Goal: Task Accomplishment & Management: Use online tool/utility

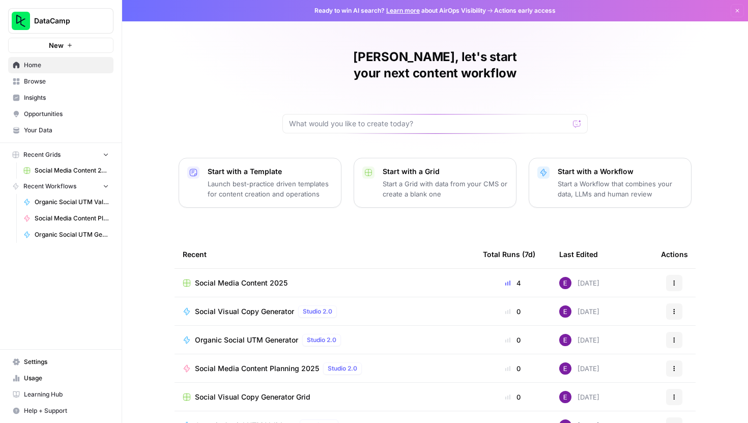
click at [233, 278] on span "Social Media Content 2025" at bounding box center [241, 283] width 93 height 10
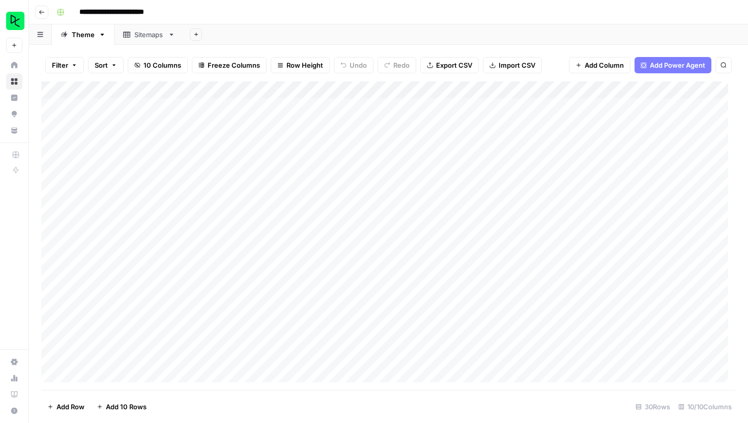
scroll to position [252, 0]
click at [127, 239] on div "Add Column" at bounding box center [388, 235] width 695 height 309
click at [133, 354] on div "Add Column" at bounding box center [388, 235] width 695 height 309
type textarea "**********"
click at [253, 355] on div "Add Column" at bounding box center [388, 235] width 695 height 309
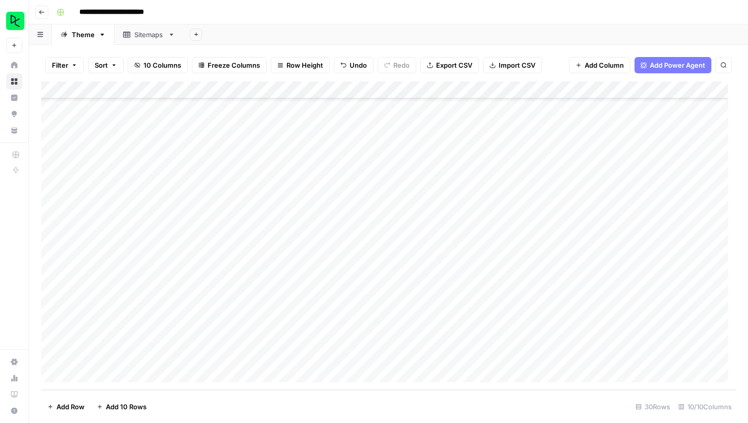
click at [407, 353] on div "Add Column" at bounding box center [388, 235] width 695 height 309
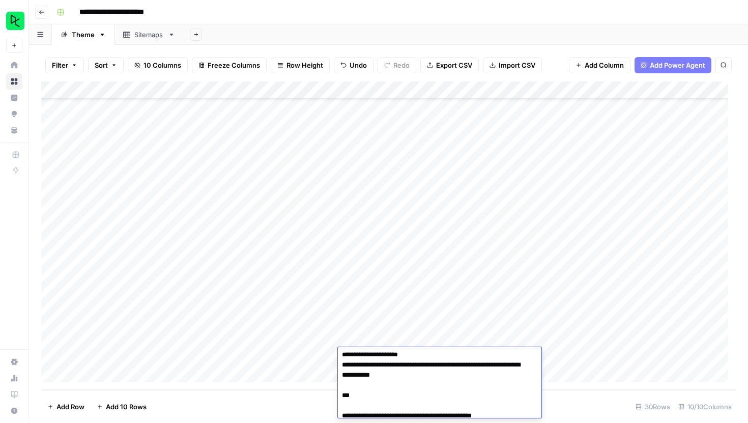
scroll to position [188, 0]
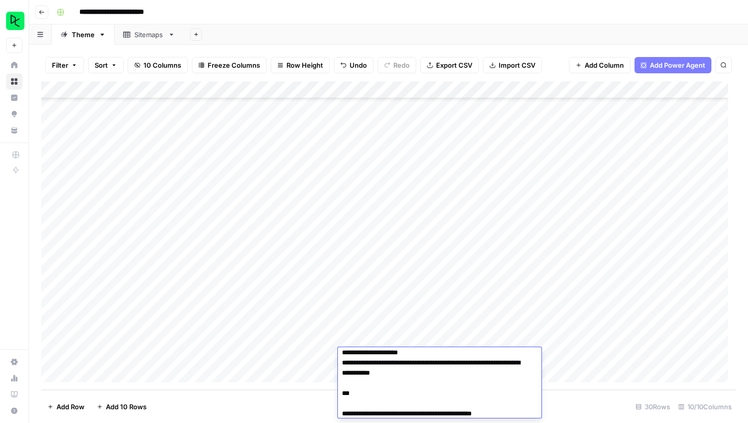
drag, startPoint x: 457, startPoint y: 384, endPoint x: 379, endPoint y: 373, distance: 79.2
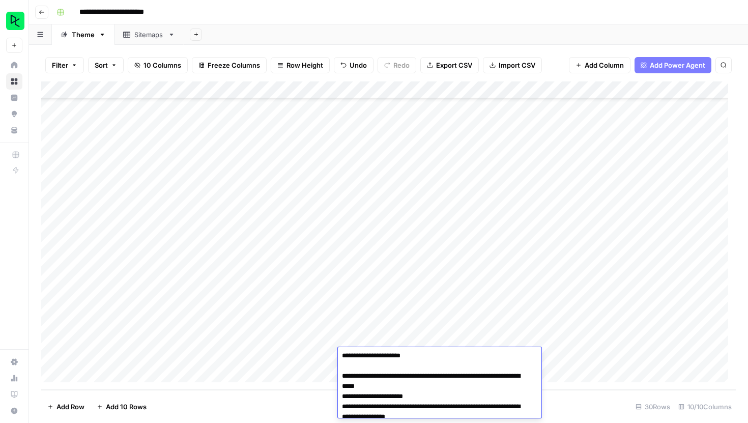
scroll to position [827, 0]
drag, startPoint x: 525, startPoint y: 384, endPoint x: 388, endPoint y: 376, distance: 136.7
drag, startPoint x: 386, startPoint y: 377, endPoint x: 524, endPoint y: 385, distance: 138.2
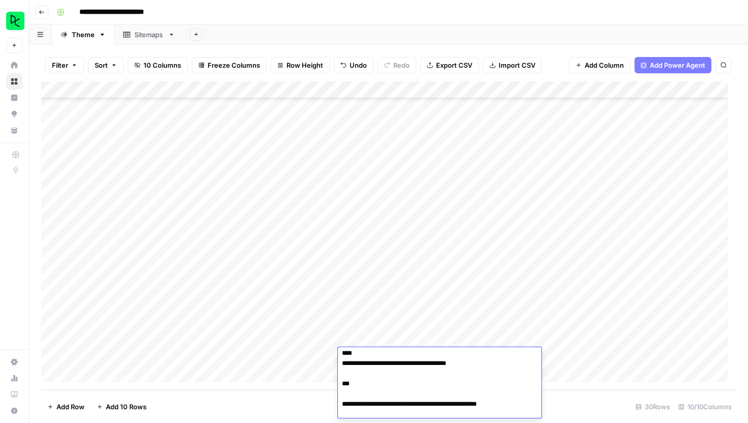
scroll to position [911, 0]
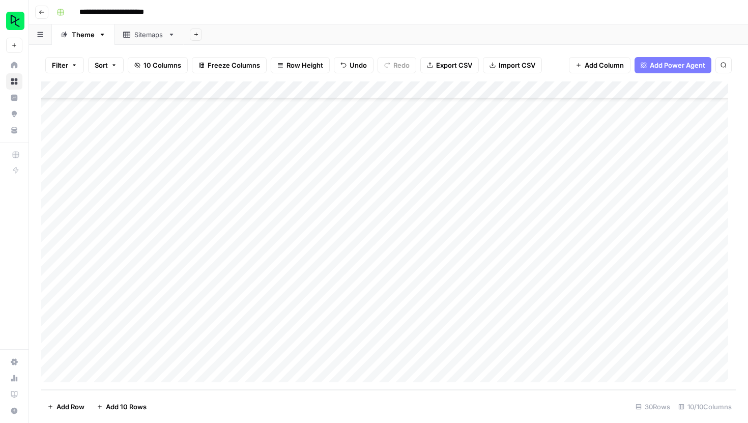
click at [475, 311] on div "Add Column" at bounding box center [388, 235] width 695 height 309
click at [485, 359] on div "Add Column" at bounding box center [388, 235] width 695 height 309
type input "250929"
click at [563, 355] on div "Add Column" at bounding box center [388, 235] width 695 height 309
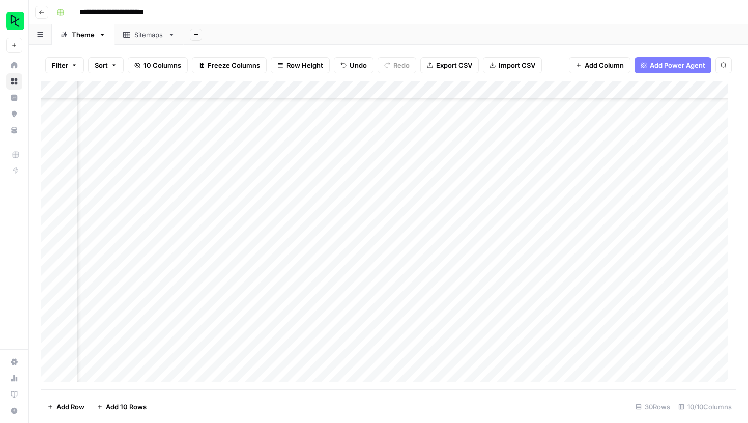
click at [459, 356] on div "Add Column" at bounding box center [388, 235] width 695 height 309
click at [565, 355] on div "Add Column" at bounding box center [388, 235] width 695 height 309
click at [637, 361] on div "Add Column" at bounding box center [388, 235] width 695 height 309
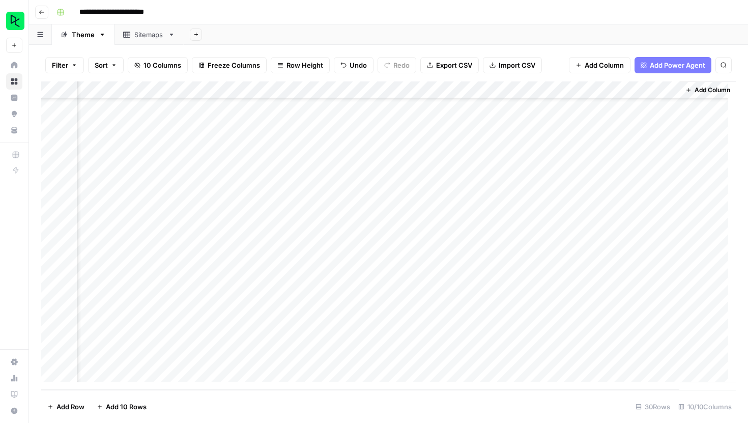
click at [637, 360] on div "Add Column" at bounding box center [388, 235] width 695 height 309
click at [652, 282] on div "Add Column" at bounding box center [388, 235] width 695 height 309
click at [636, 353] on div "Add Column" at bounding box center [388, 235] width 695 height 309
click at [637, 350] on div "Add Column" at bounding box center [388, 235] width 695 height 309
click at [637, 350] on textarea "**********" at bounding box center [642, 362] width 204 height 24
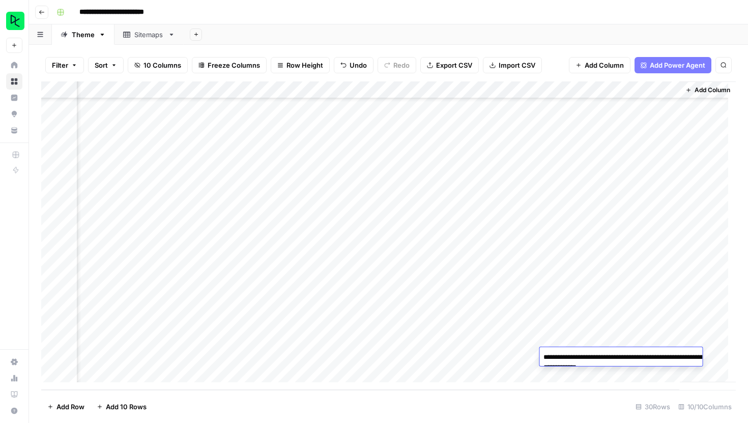
click at [594, 256] on div "Add Column" at bounding box center [388, 235] width 695 height 309
